Goal: Contribute content: Add original content to the website for others to see

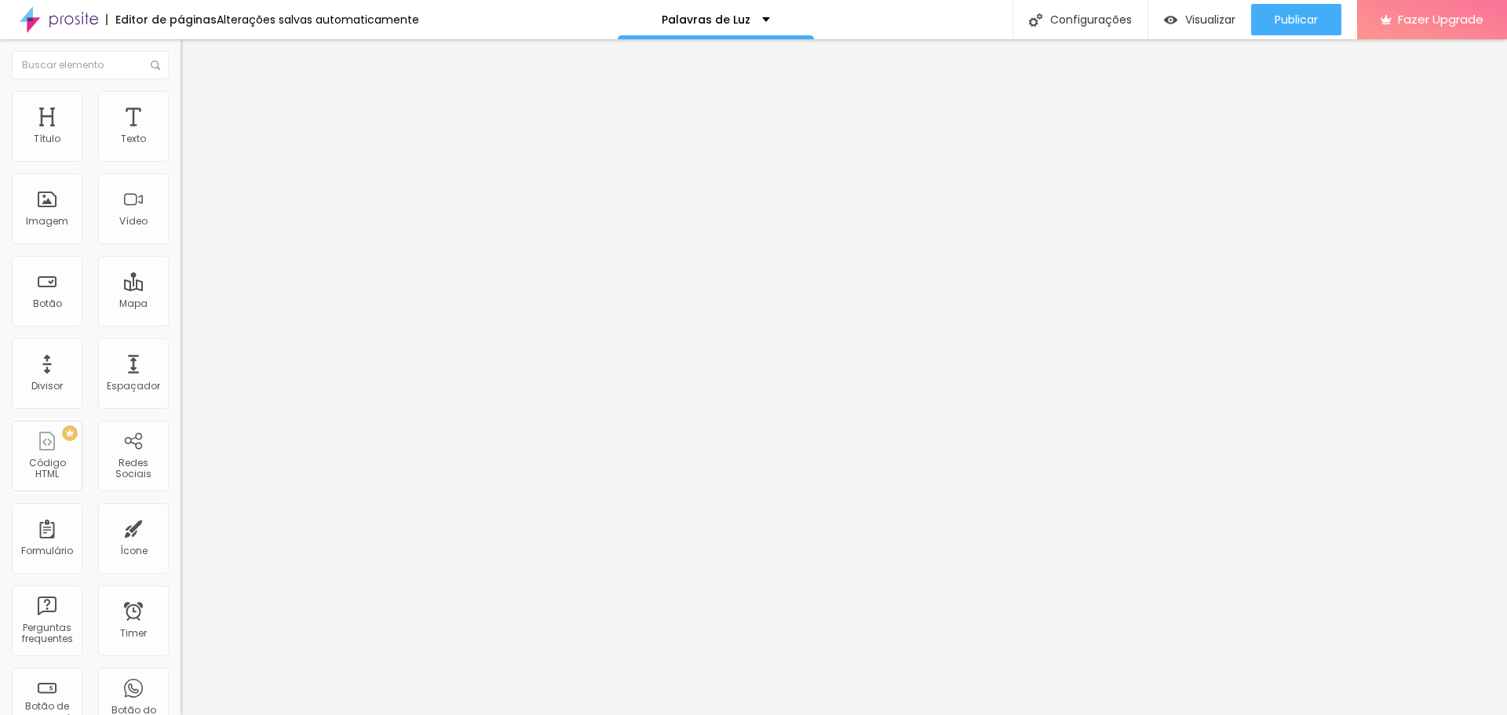
scroll to position [0, 10]
paste input "be.com/shorts/zp8rVN0aKgE"
type input "https://youtube.com/shorts/zp8rVN0aKgE"
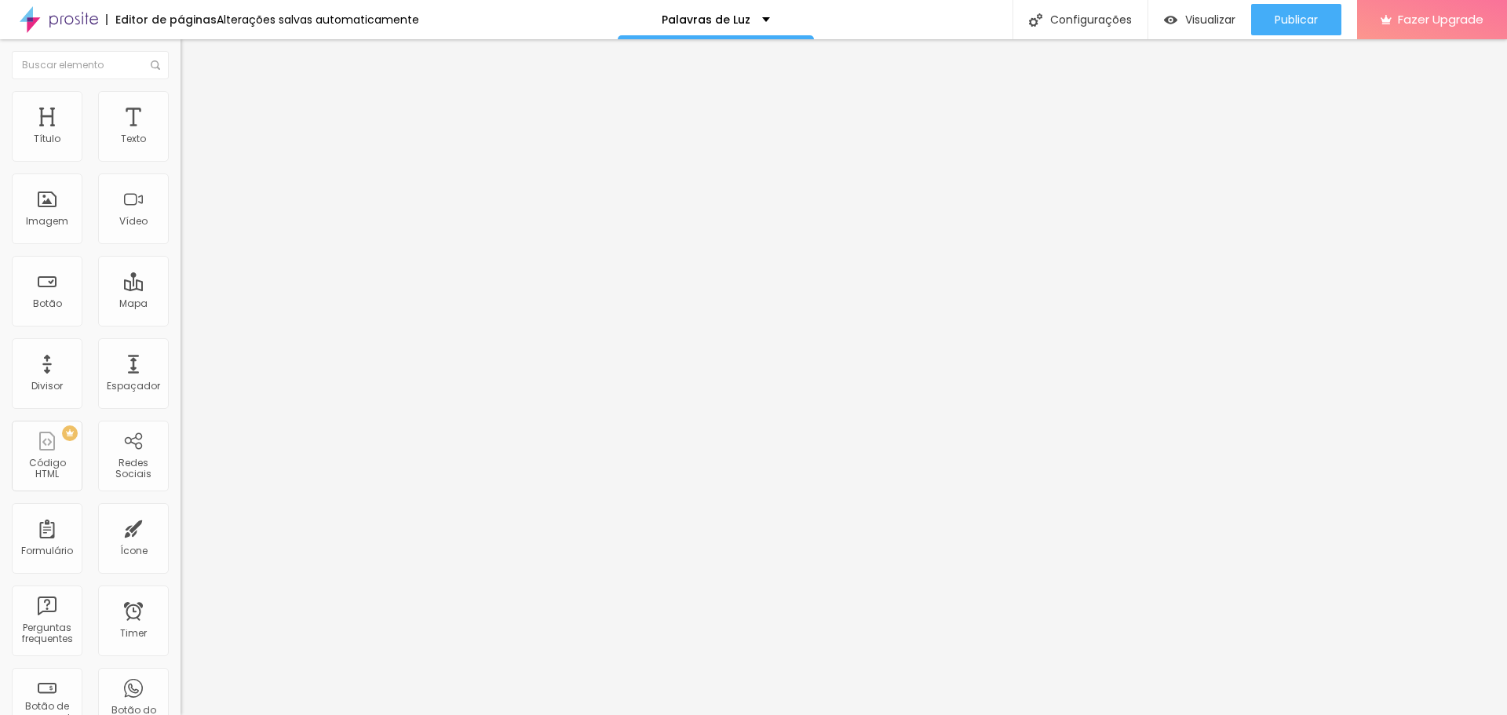
click at [181, 148] on input "https://youtube.com/shorts/zp8rVN0aKgE" at bounding box center [275, 140] width 188 height 16
click at [181, 295] on div at bounding box center [271, 295] width 181 height 0
click at [181, 438] on div "Editar Vídeo Conteúdo Estilo Avançado URL do vídeo https://youtube.com/shorts/z…" at bounding box center [271, 377] width 181 height 676
click at [181, 232] on div "Tipografia Voltar ao padrão" at bounding box center [271, 210] width 181 height 44
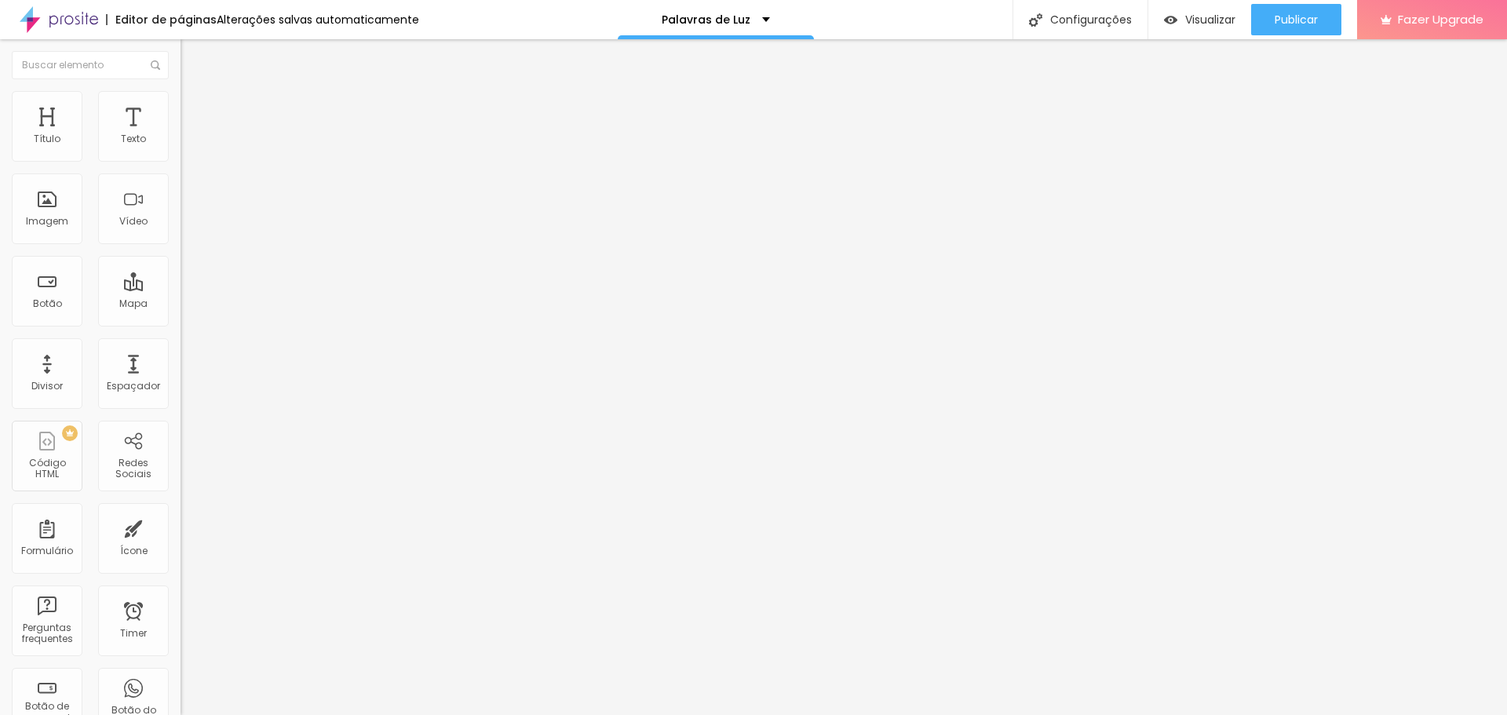
click at [181, 198] on div "Tipografia" at bounding box center [271, 192] width 181 height 9
click at [181, 232] on button "button" at bounding box center [192, 224] width 22 height 16
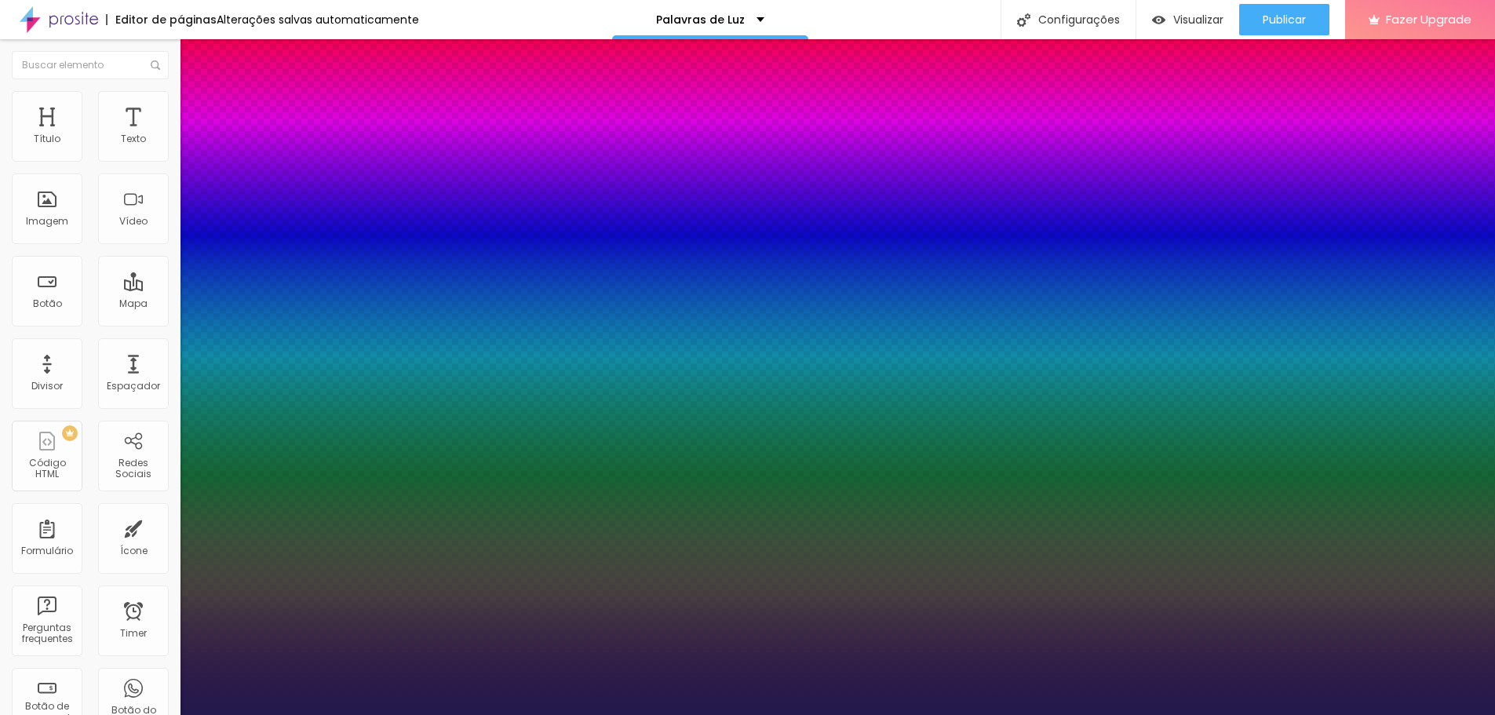
type input "1"
type input "15"
type input "1"
type input "14"
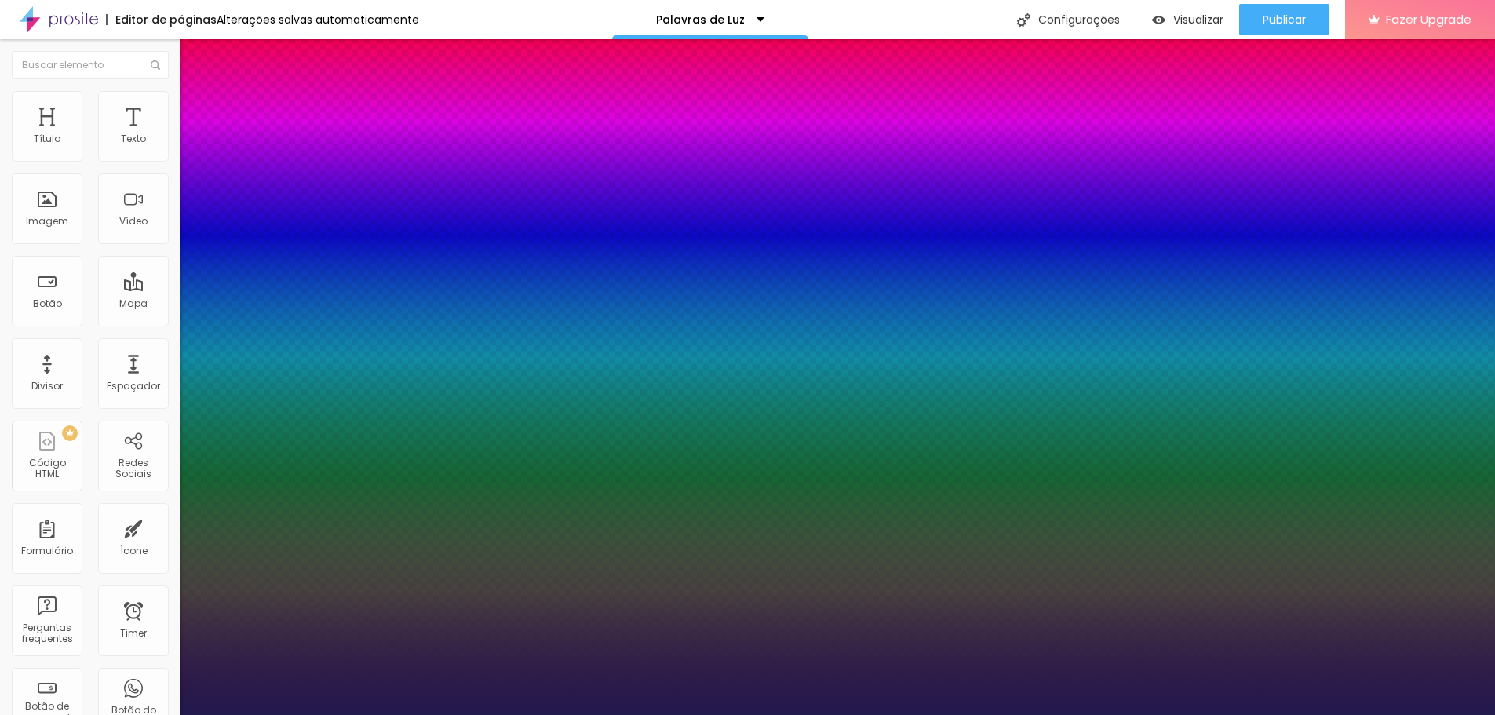
type input "14"
type input "1"
type input "15"
type input "1"
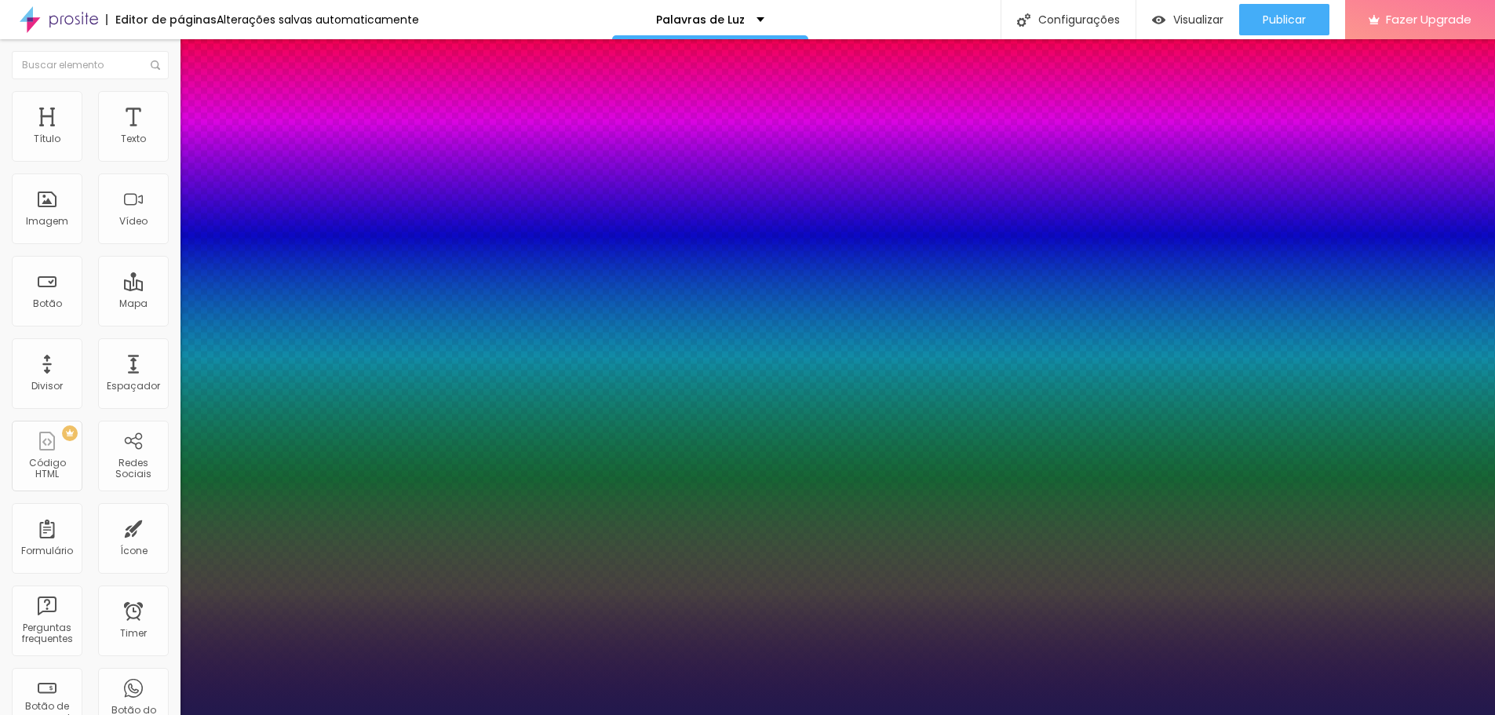
type input "16"
type input "1"
type input "17"
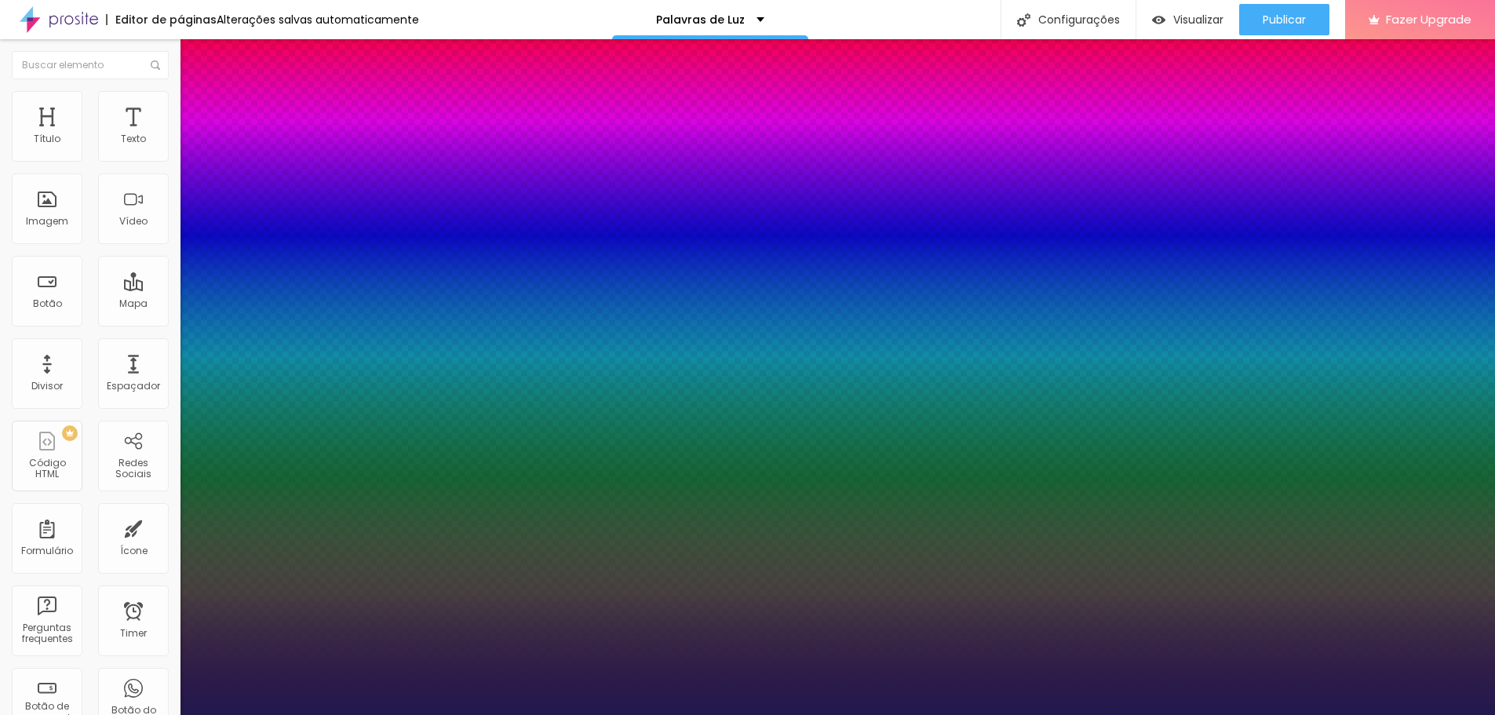
type input "1"
type input "18"
type input "1"
type input "18"
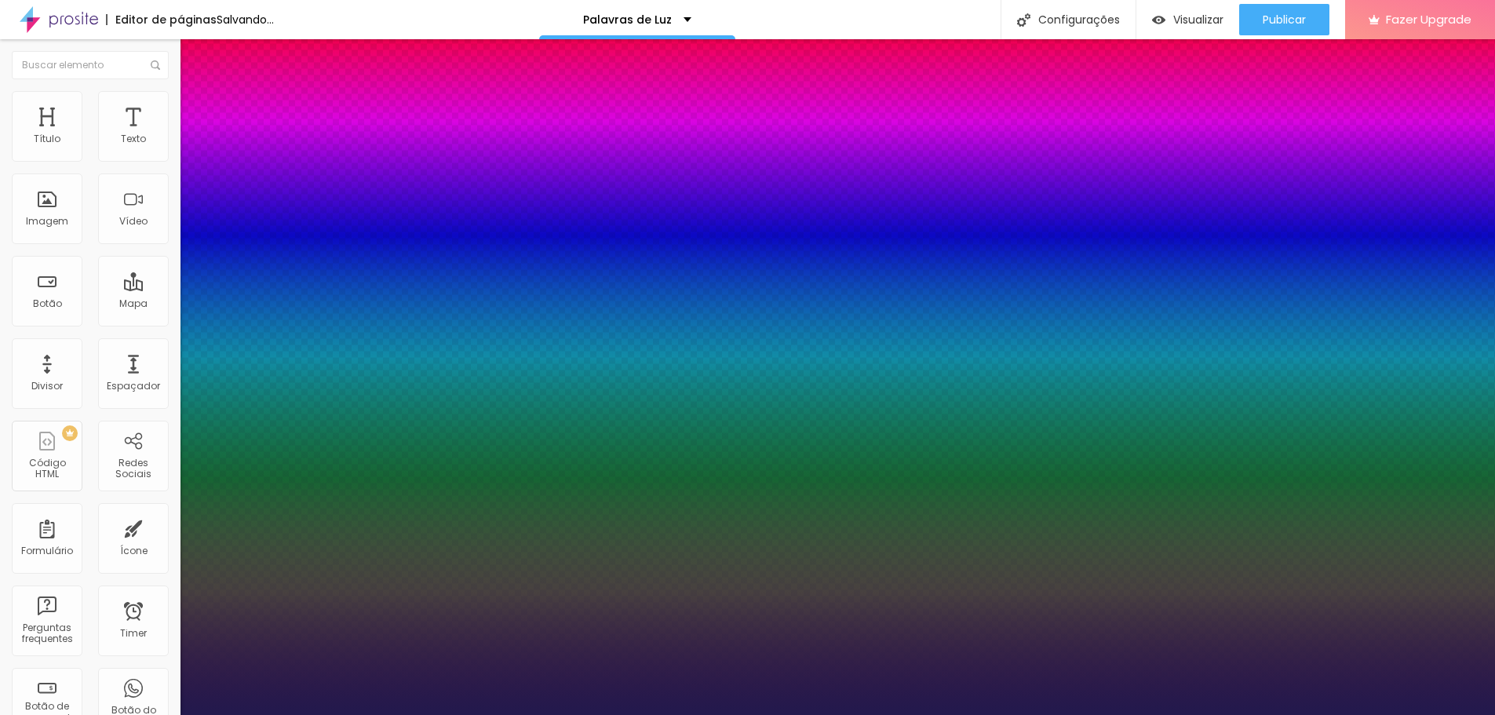
type input "1"
click at [1418, 714] on div at bounding box center [747, 715] width 1495 height 0
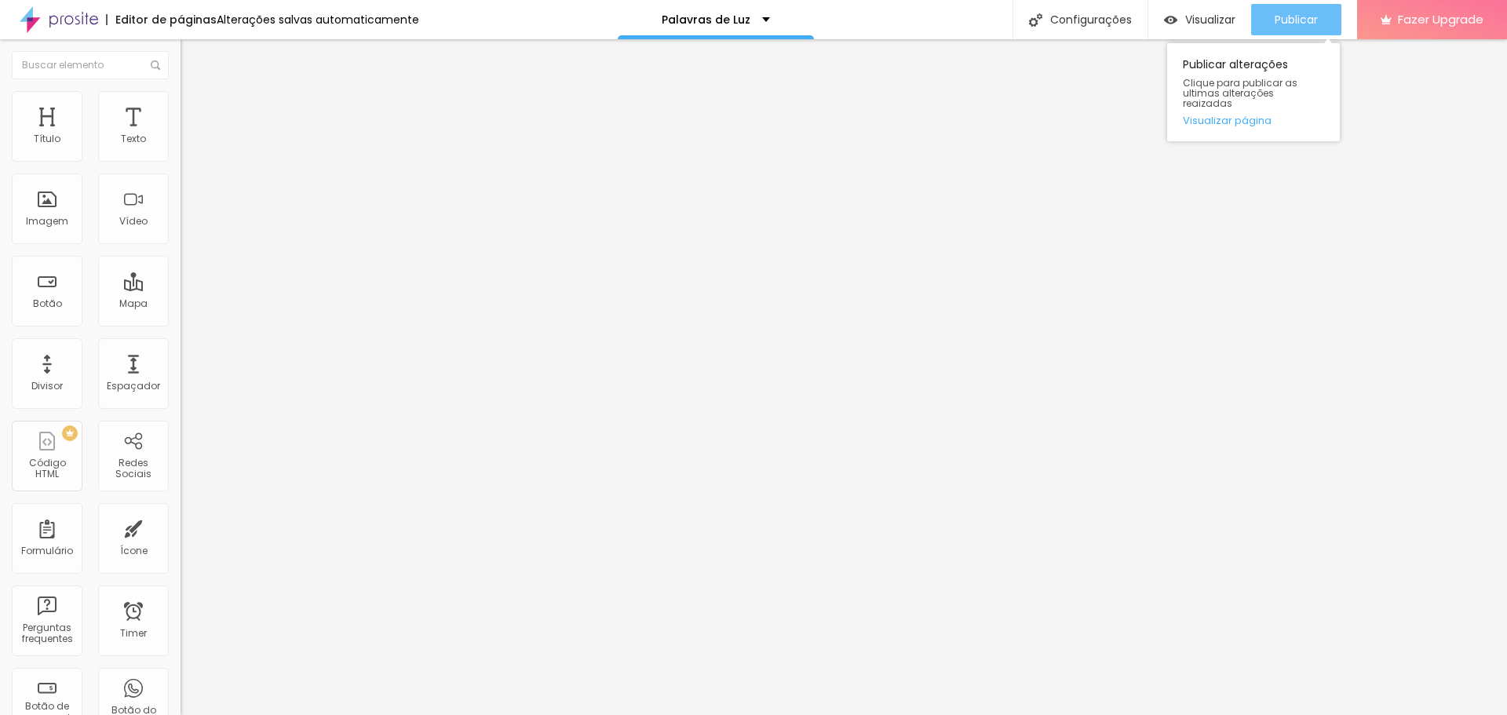
click at [1327, 23] on button "Publicar" at bounding box center [1296, 19] width 90 height 31
click at [181, 295] on div at bounding box center [271, 295] width 181 height 0
click at [181, 235] on span "9:16 Vertical 2" at bounding box center [213, 227] width 64 height 13
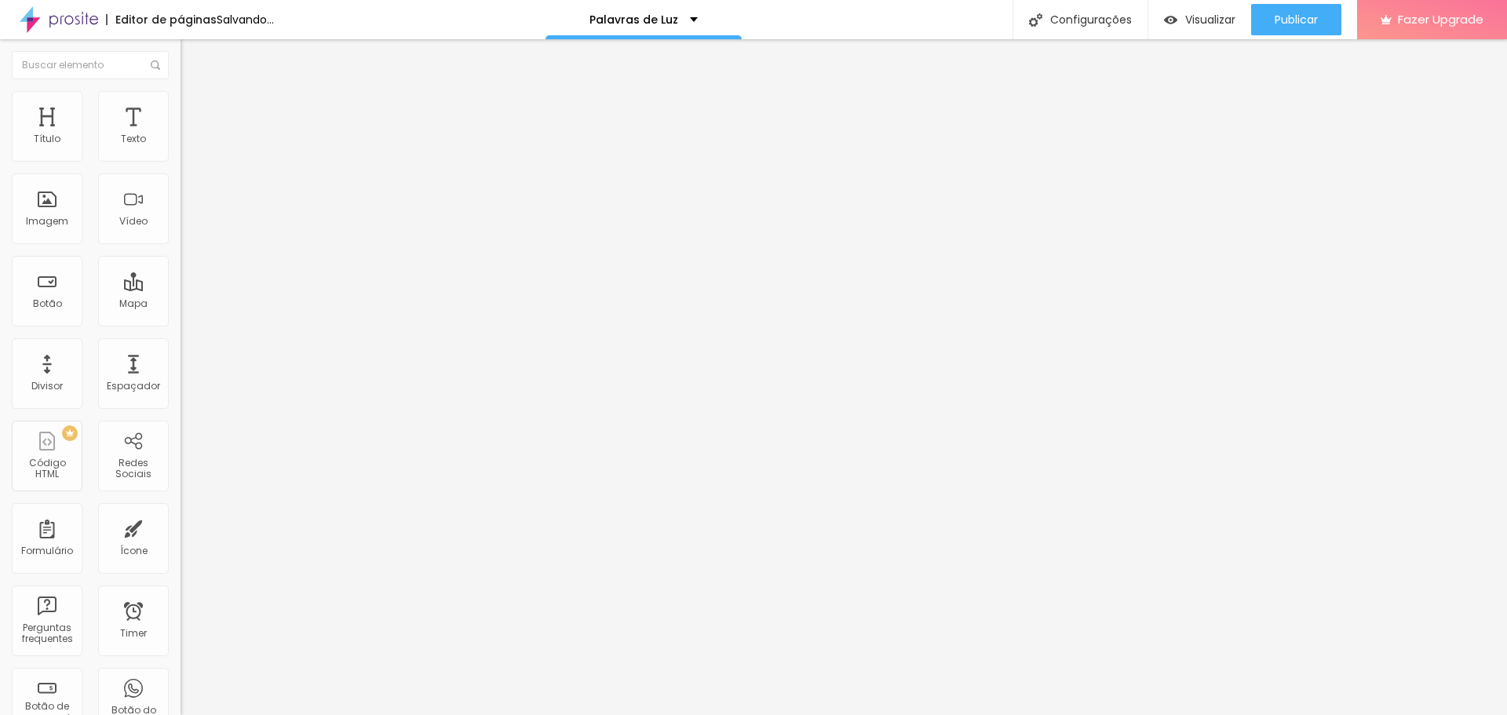
click at [181, 235] on span "9:16 Vertical 2" at bounding box center [213, 227] width 64 height 13
click at [181, 295] on div at bounding box center [271, 295] width 181 height 0
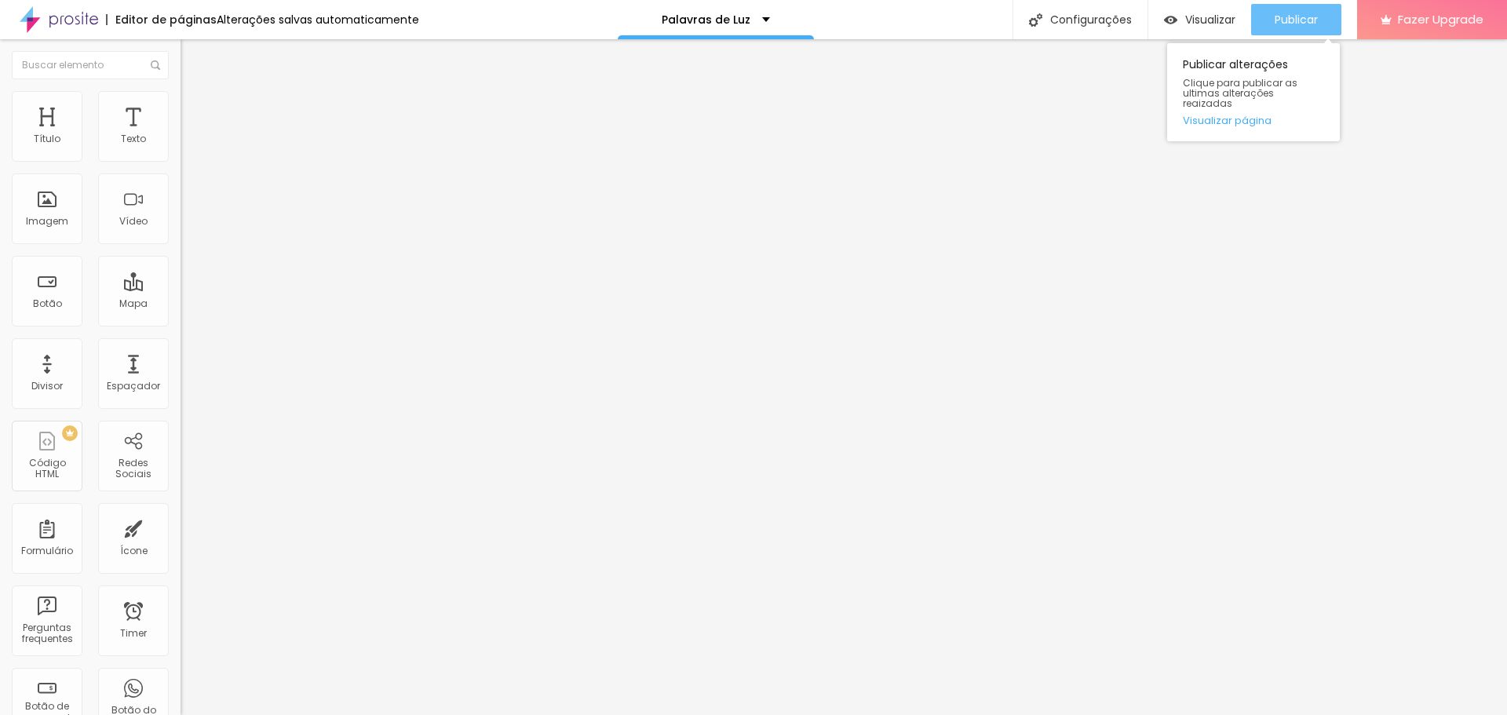
click at [1316, 14] on span "Publicar" at bounding box center [1296, 19] width 43 height 13
paste input "?feature=share"
type input "https://youtube.com/shorts/zp8rVN0aKgE?feature=share"
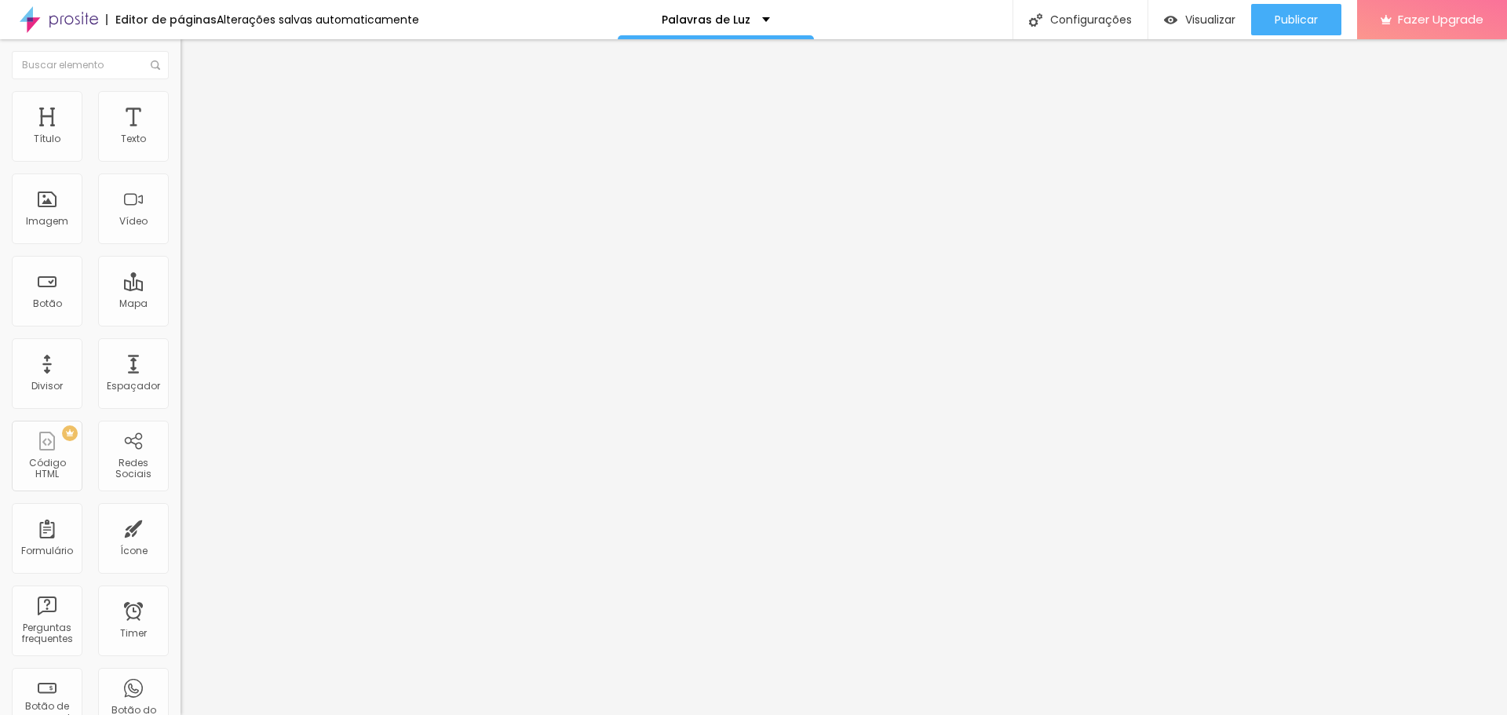
scroll to position [0, 0]
click at [1299, 10] on div "Publicar" at bounding box center [1296, 19] width 43 height 31
paste input "text"
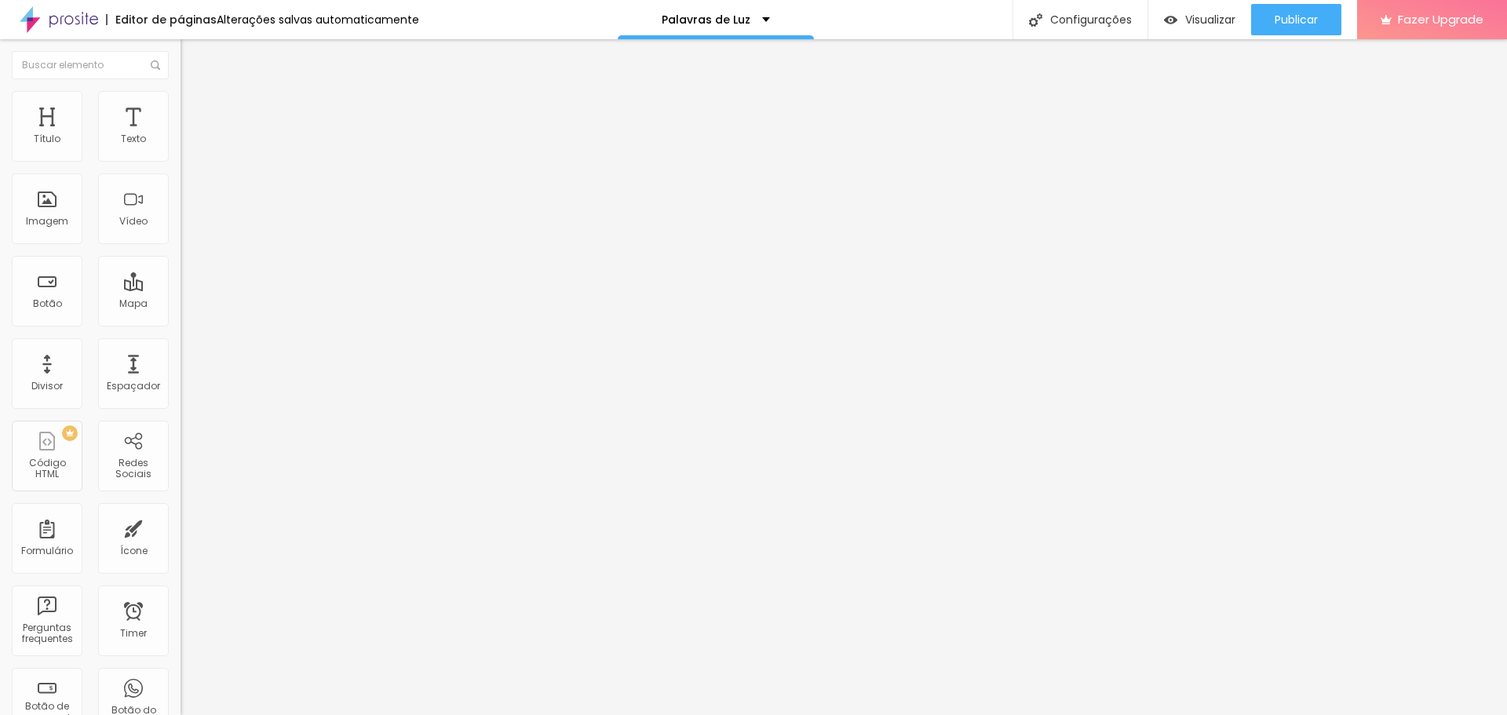
type input "[URL][DOMAIN_NAME]"
paste input "-xTTJ8NYj4k"
type input "[URL][DOMAIN_NAME]"
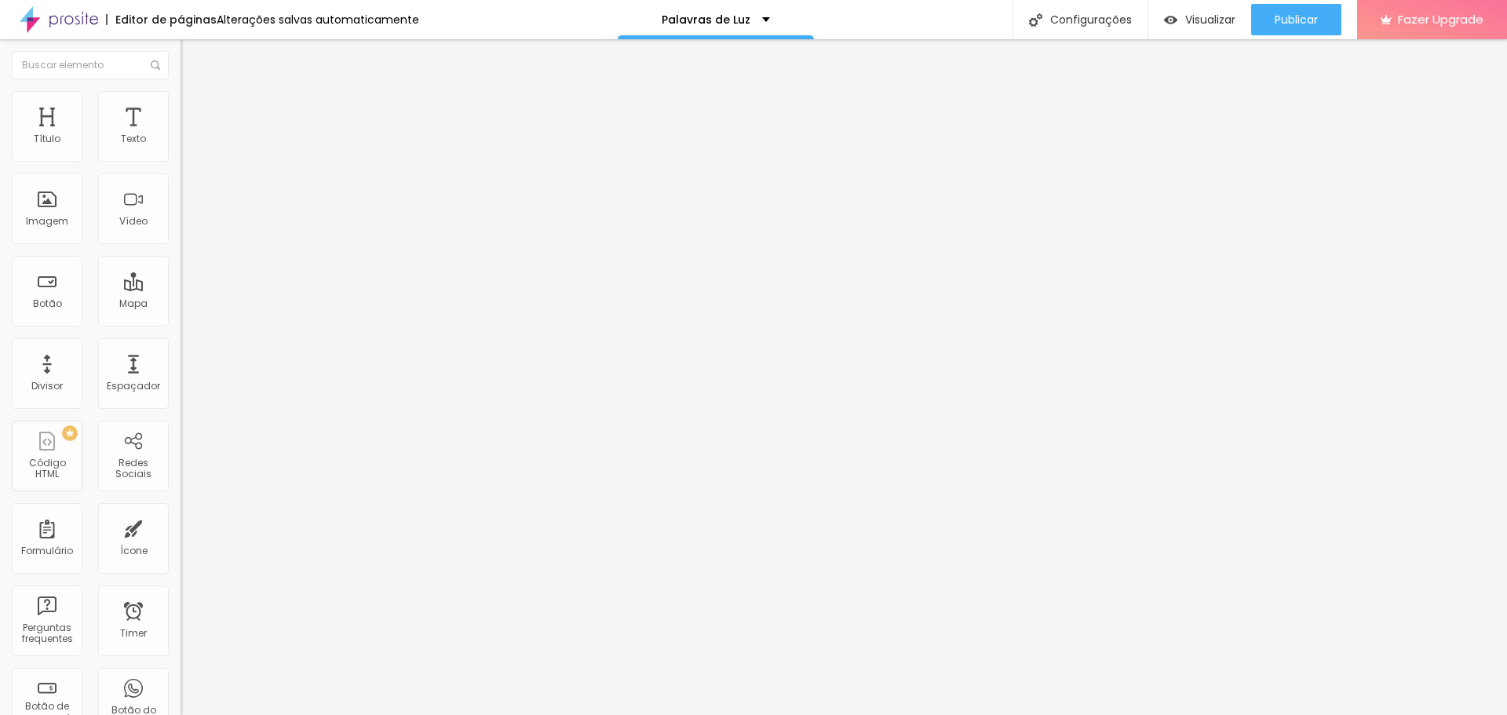
click at [181, 103] on li "Estilo" at bounding box center [271, 99] width 181 height 16
click at [181, 107] on li "Avançado" at bounding box center [271, 115] width 181 height 16
click at [181, 91] on li "Conteúdo" at bounding box center [271, 83] width 181 height 16
click at [181, 148] on input "text" at bounding box center [275, 140] width 188 height 16
paste input "[URL][DOMAIN_NAME]"
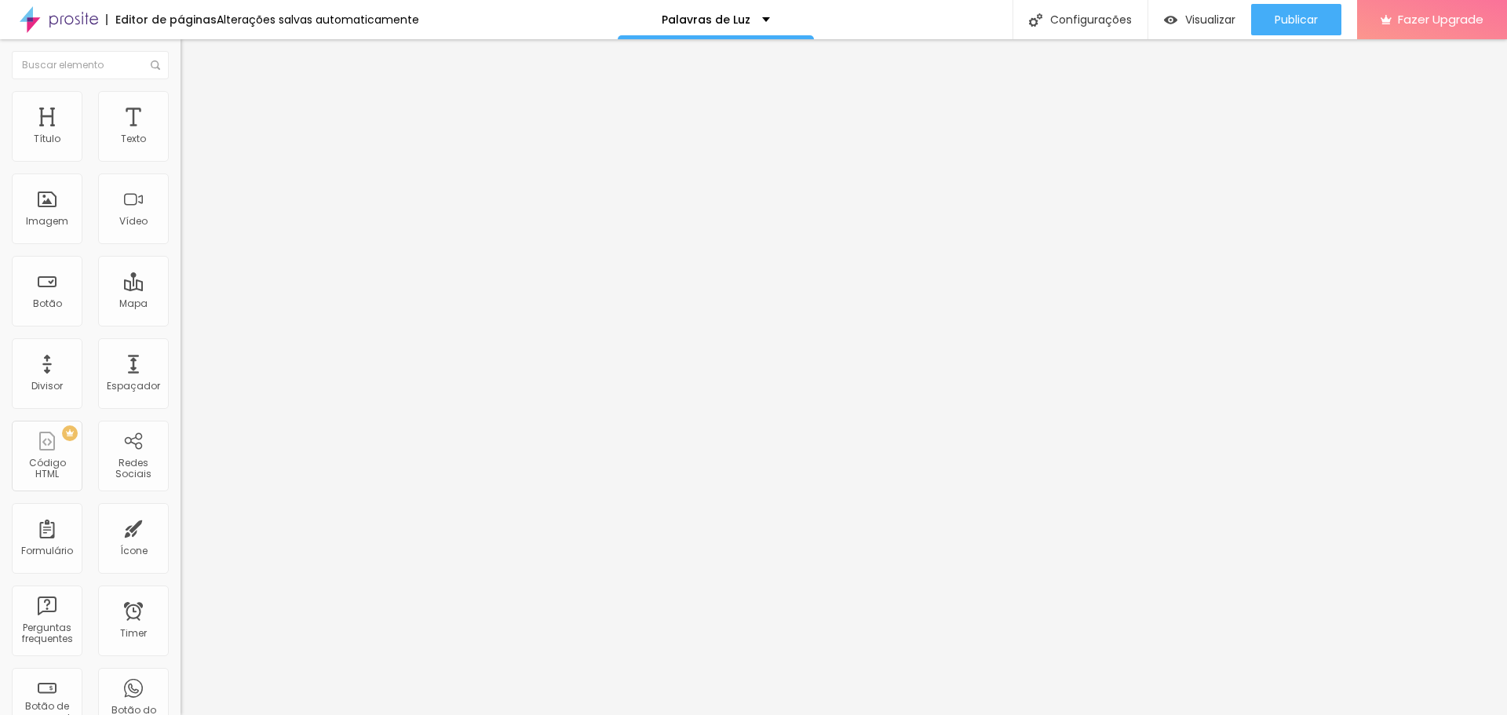
scroll to position [0, 51]
type input "[URL][DOMAIN_NAME]"
click at [181, 235] on span "4:3 Standard" at bounding box center [213, 227] width 64 height 13
click at [181, 286] on div "Vertical 2 9:16" at bounding box center [271, 280] width 181 height 9
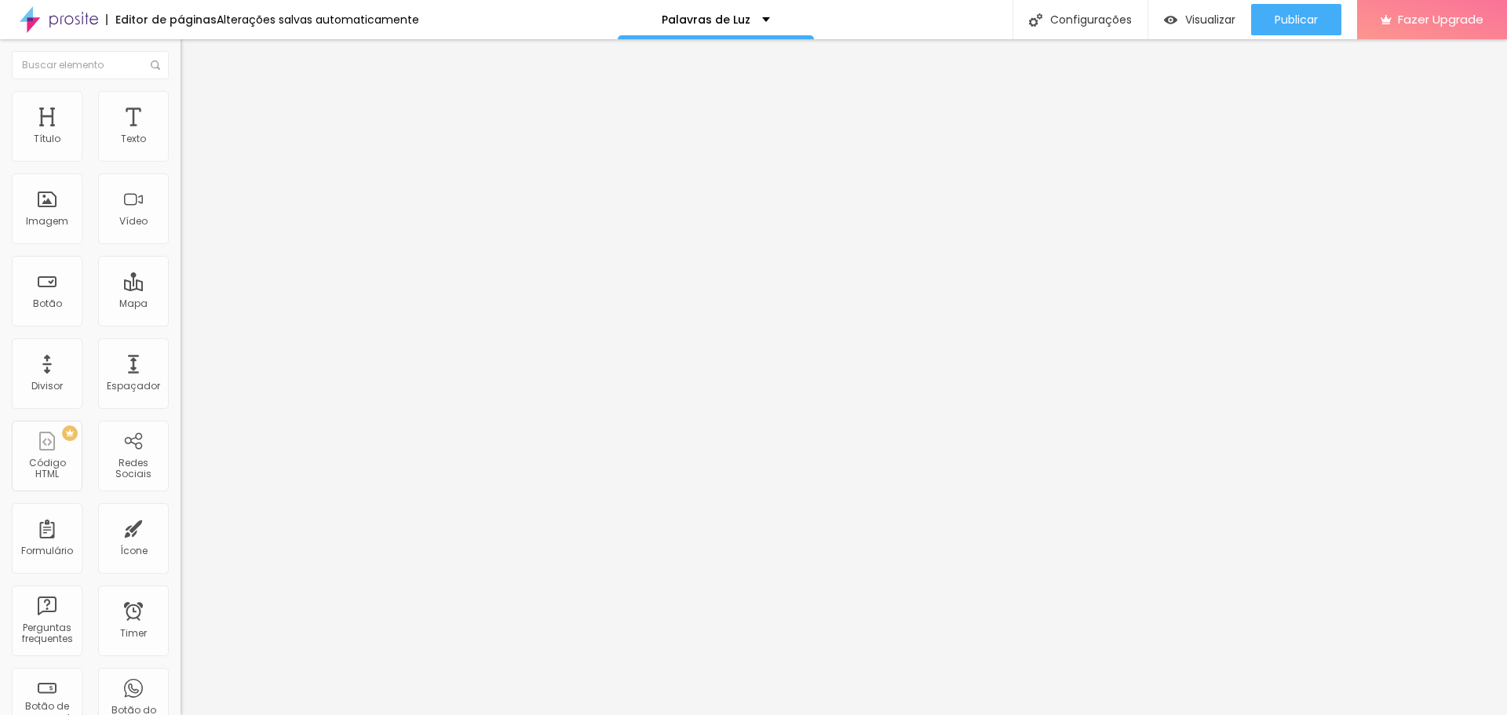
click at [195, 108] on span "Estilo" at bounding box center [207, 101] width 24 height 13
click at [181, 121] on li "Avançado" at bounding box center [271, 115] width 181 height 16
type input "7"
type input "4"
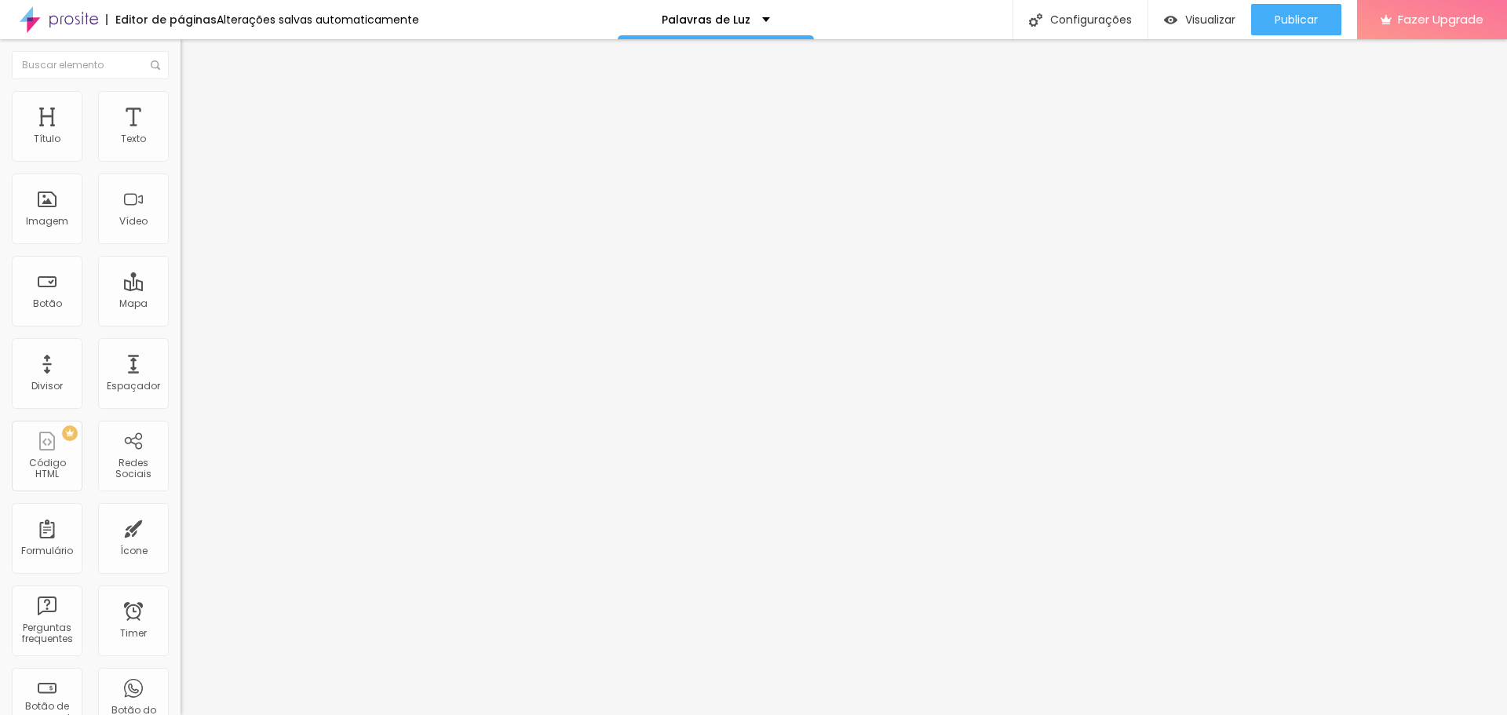
type input "4"
type input "0"
drag, startPoint x: 45, startPoint y: 157, endPoint x: 15, endPoint y: 162, distance: 30.3
type input "0"
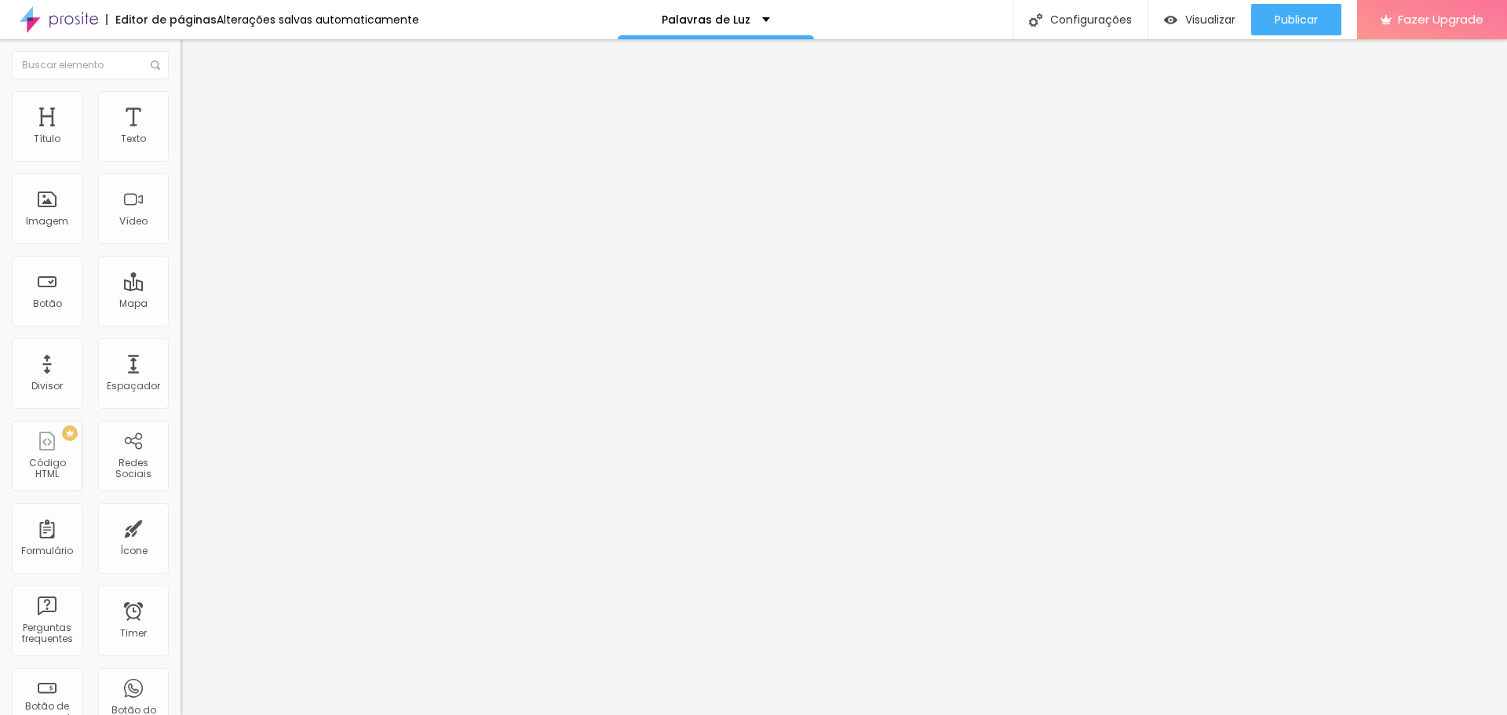
click at [181, 305] on input "range" at bounding box center [231, 311] width 101 height 13
type input "11"
type input "9"
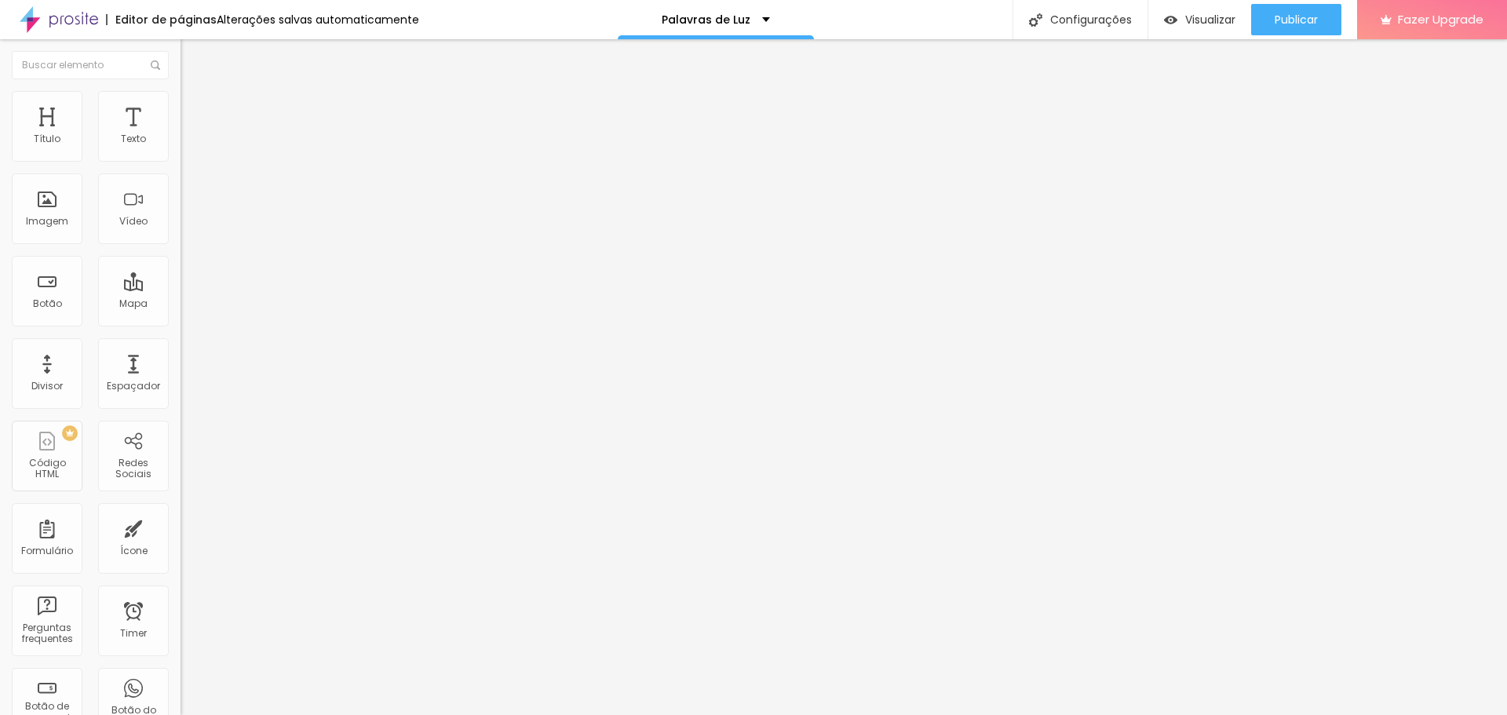
type input "7"
type input "4"
type input "0"
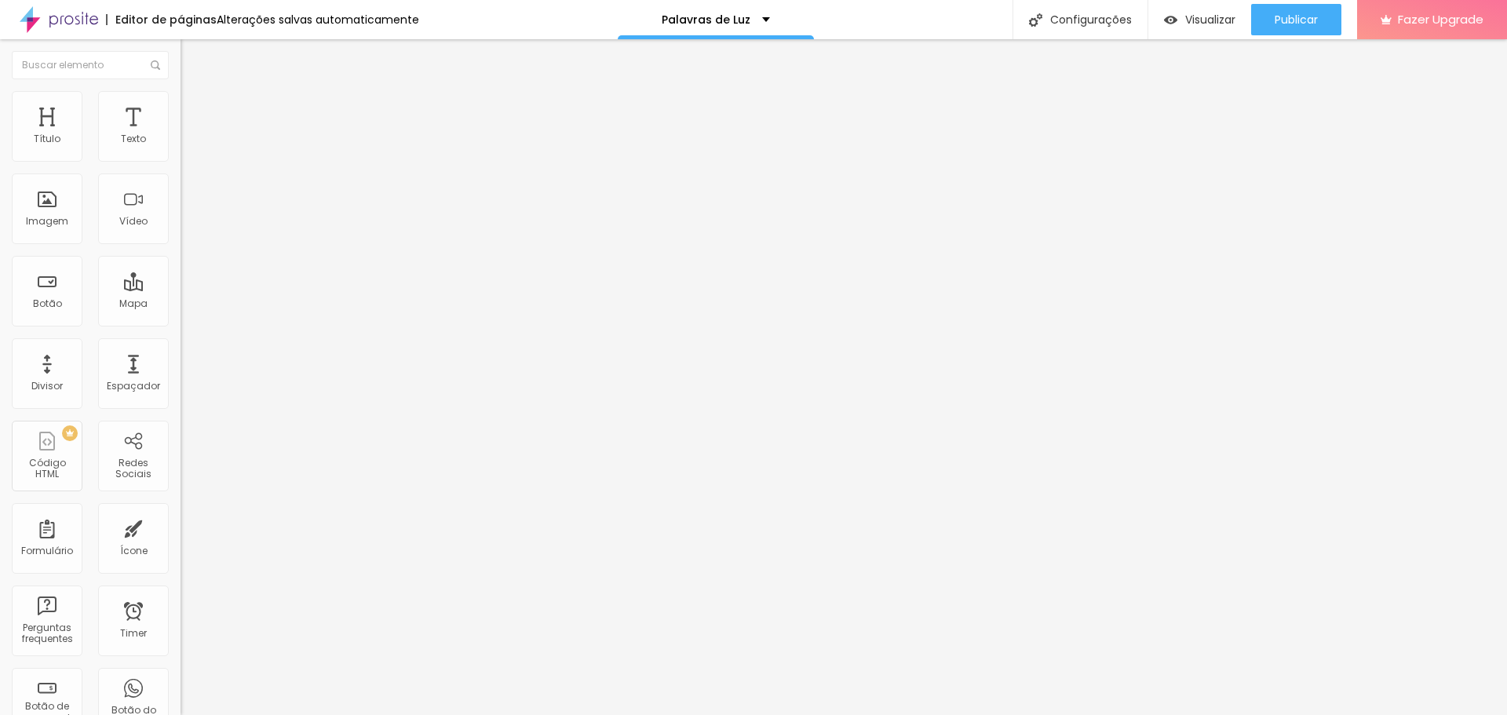
type input "0"
drag, startPoint x: 48, startPoint y: 182, endPoint x: 2, endPoint y: 195, distance: 48.0
type input "0"
click at [181, 527] on input "range" at bounding box center [231, 533] width 101 height 13
click at [1284, 22] on span "Publicar" at bounding box center [1296, 19] width 43 height 13
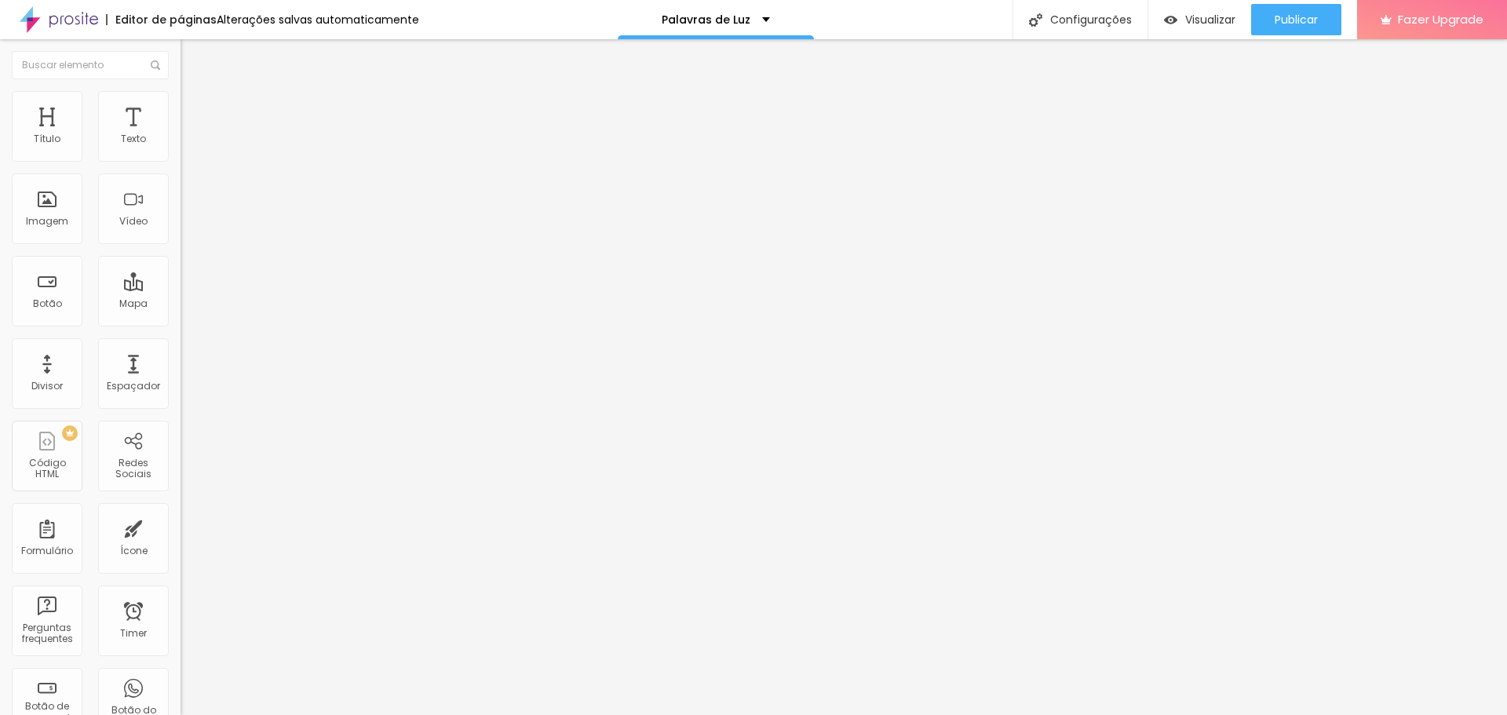
click at [181, 148] on input "https://youtube.com/shorts/-xTTJ8NYj4k" at bounding box center [275, 140] width 188 height 16
click at [1306, 11] on div "Publicar" at bounding box center [1296, 19] width 43 height 31
paste input "be.com/shorts/-xTTJ8NYj4k"
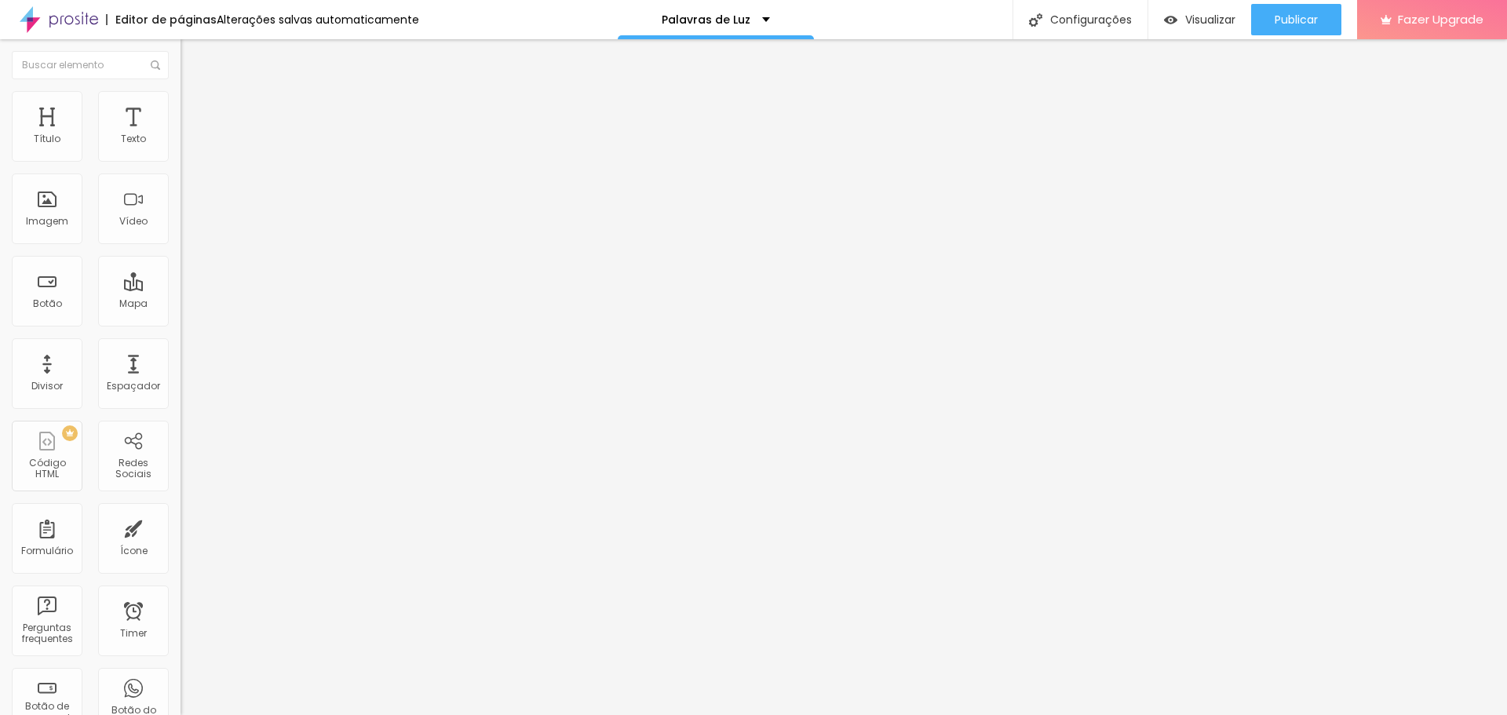
type input "https://youtube.com/shorts/-xTTJ8NYj4k"
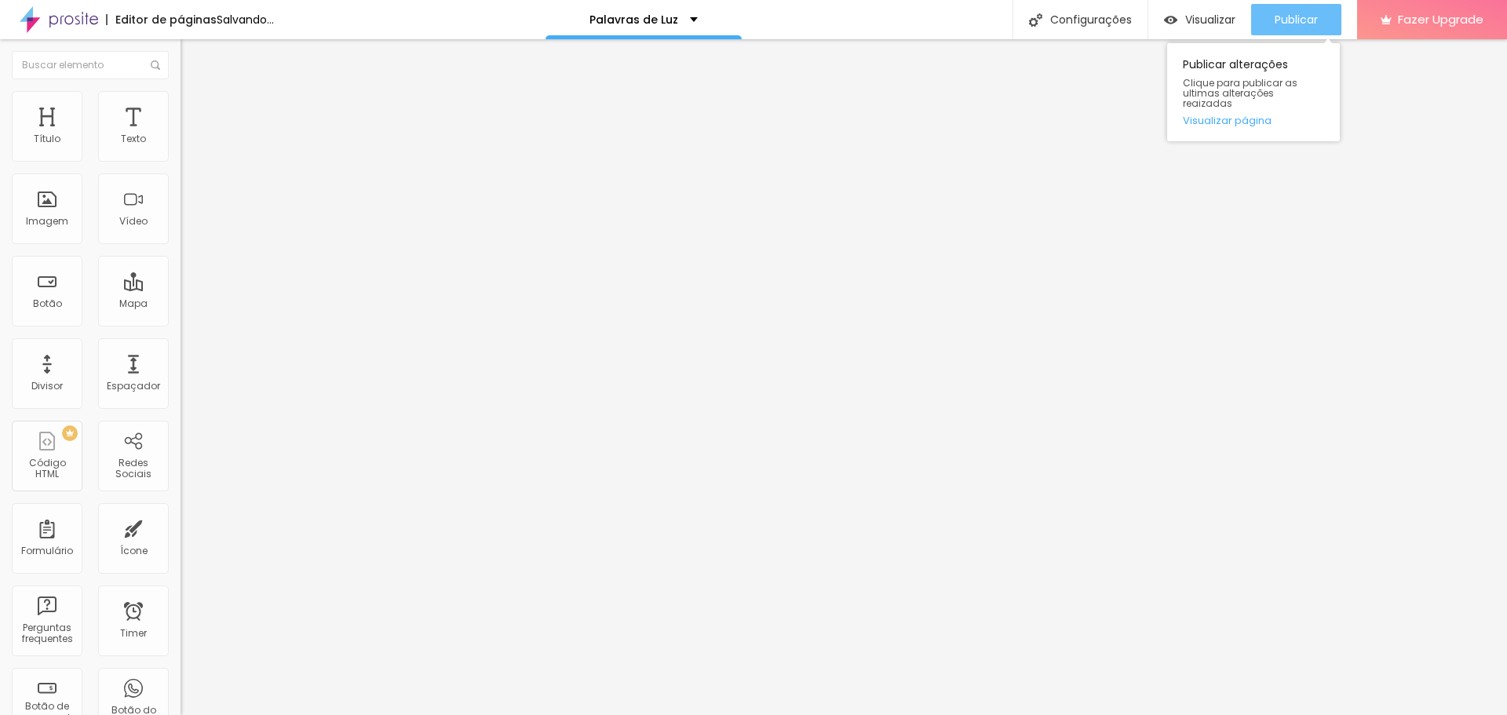
click at [1313, 16] on span "Publicar" at bounding box center [1296, 19] width 43 height 13
